Goal: Check status: Check status

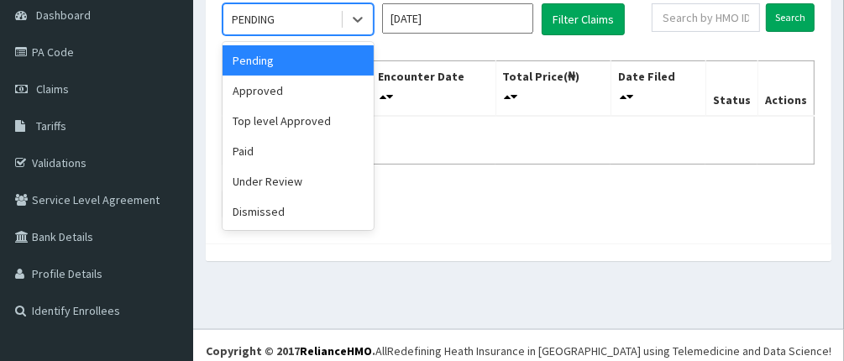
click at [298, 20] on div "PENDING" at bounding box center [281, 19] width 117 height 27
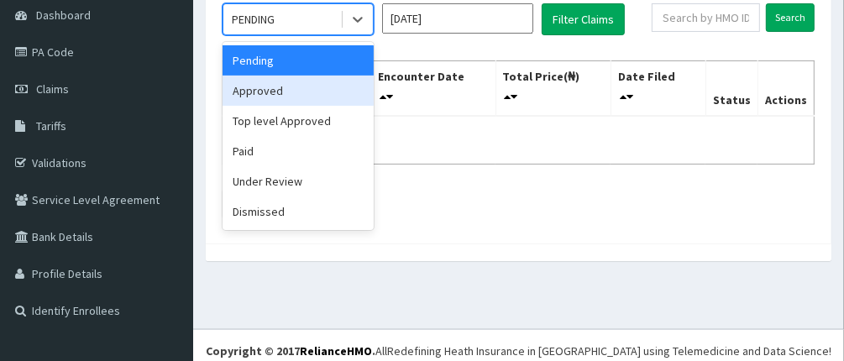
click at [294, 97] on div "Approved" at bounding box center [297, 91] width 151 height 30
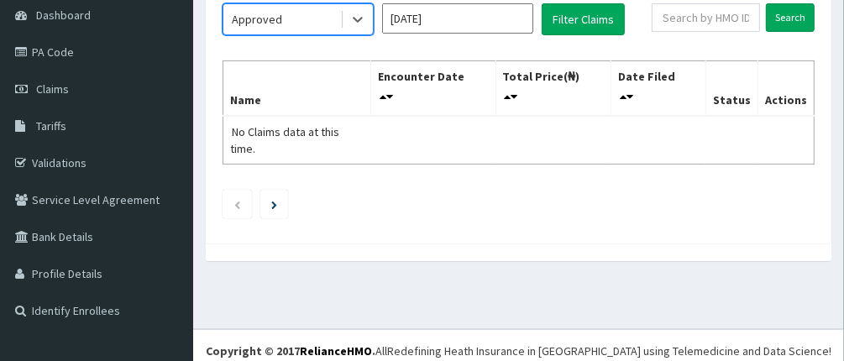
click at [471, 17] on input "[DATE]" at bounding box center [457, 18] width 151 height 30
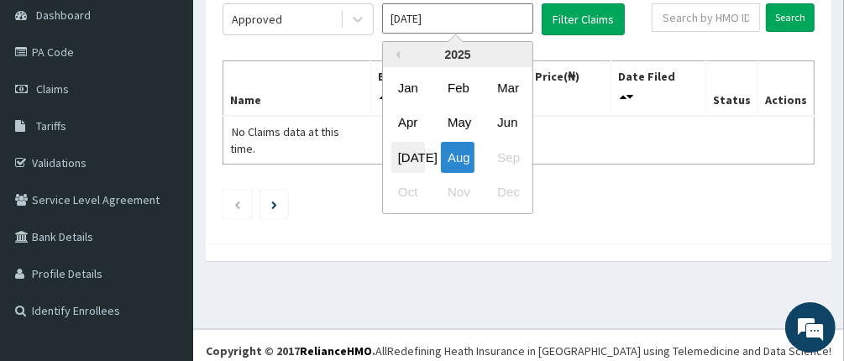
click at [405, 163] on div "[DATE]" at bounding box center [408, 157] width 34 height 31
type input "[DATE]"
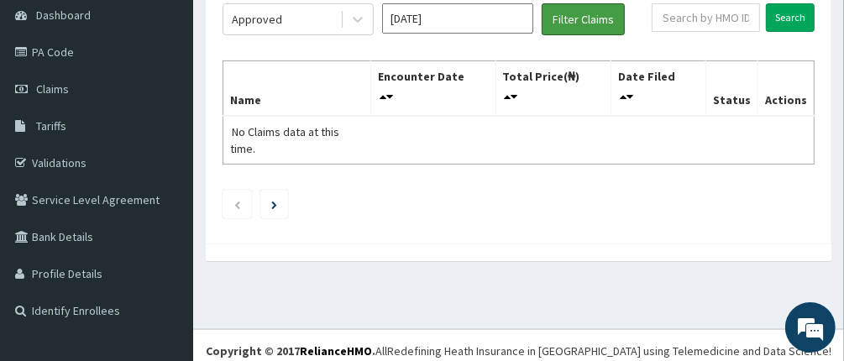
drag, startPoint x: 584, startPoint y: 17, endPoint x: 583, endPoint y: 39, distance: 22.7
click at [583, 39] on div "Approved [DATE] Filter Claims Search Name Encounter Date Total Price(₦) Date Fi…" at bounding box center [518, 106] width 609 height 257
click at [591, 24] on button "Filter Claims" at bounding box center [583, 19] width 83 height 32
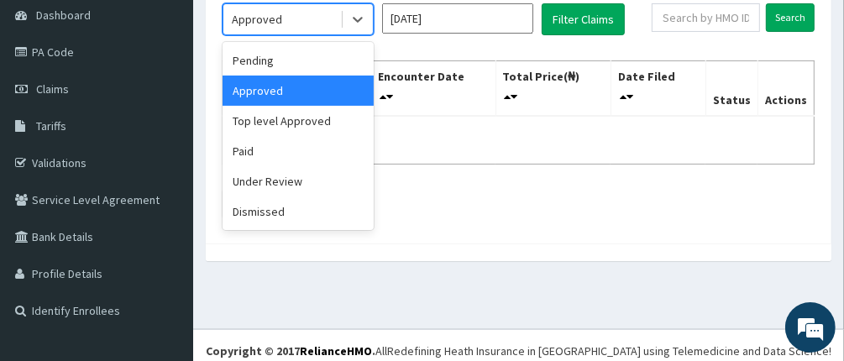
click at [316, 18] on div "Approved" at bounding box center [281, 19] width 117 height 27
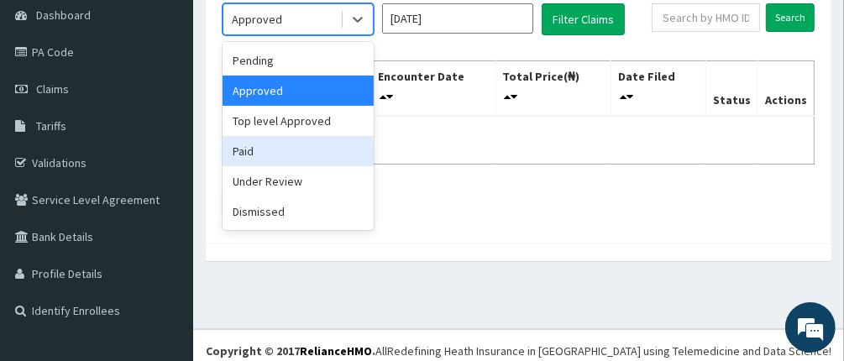
click at [296, 154] on div "Paid" at bounding box center [297, 151] width 151 height 30
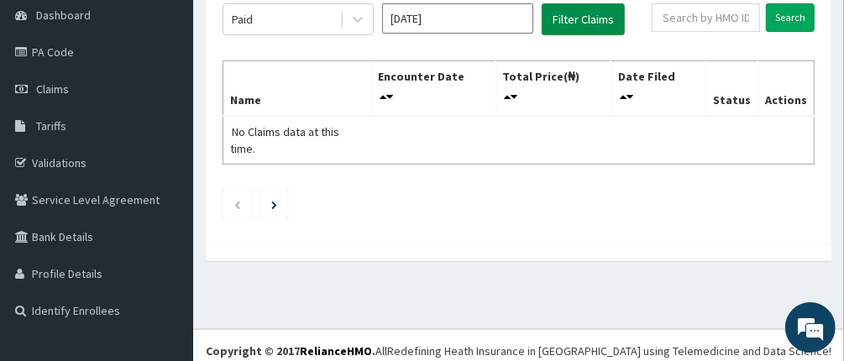
click at [593, 26] on button "Filter Claims" at bounding box center [583, 19] width 83 height 32
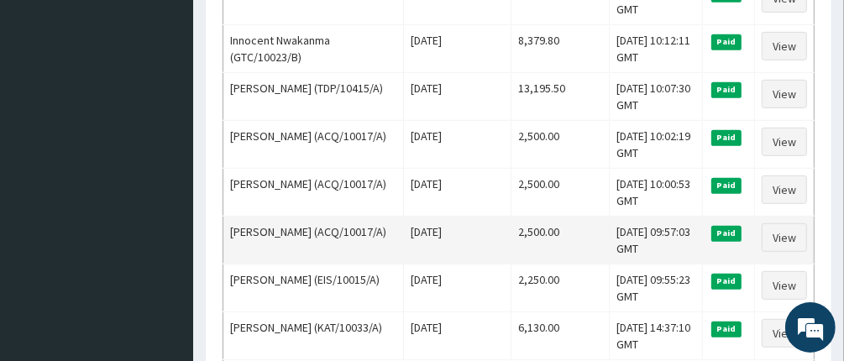
scroll to position [504, 0]
